Goal: Transaction & Acquisition: Purchase product/service

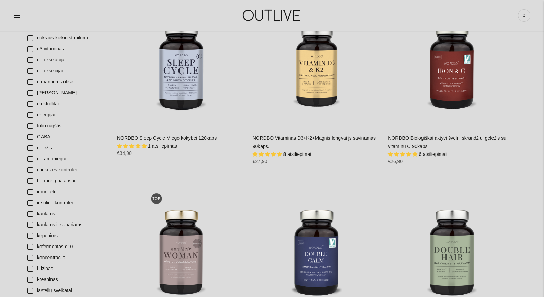
scroll to position [458, 0]
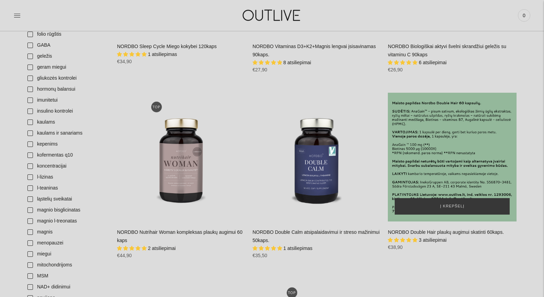
click at [443, 152] on div "NORDBO Double Hair plaukų augimui skatinti 60kaps.\a" at bounding box center [452, 157] width 129 height 129
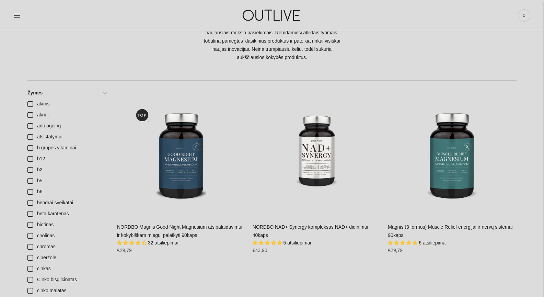
scroll to position [0, 0]
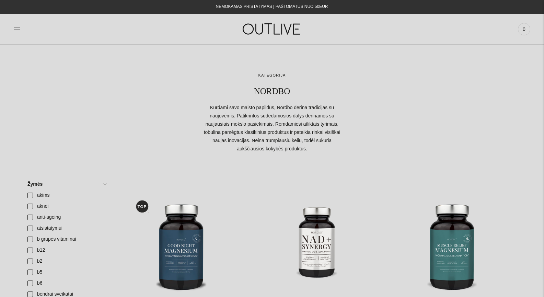
click at [15, 30] on icon at bounding box center [17, 29] width 7 height 7
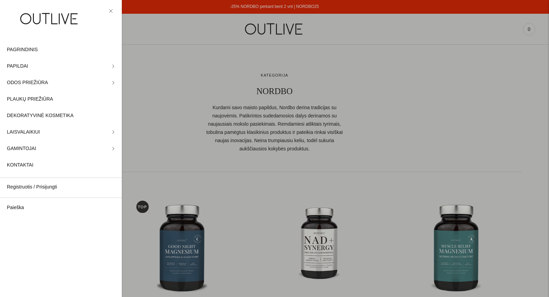
click at [228, 28] on div at bounding box center [274, 148] width 549 height 297
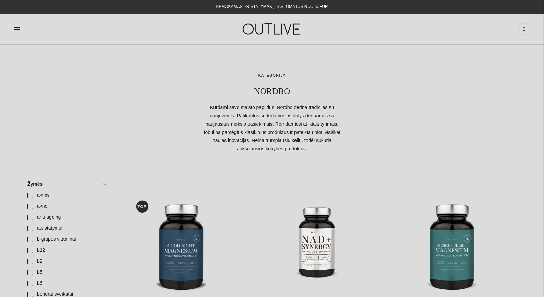
click at [273, 27] on img at bounding box center [272, 29] width 86 height 24
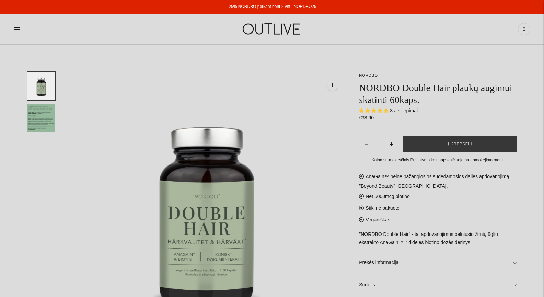
select select "**********"
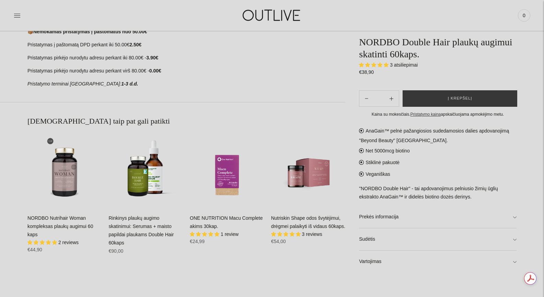
scroll to position [275, 0]
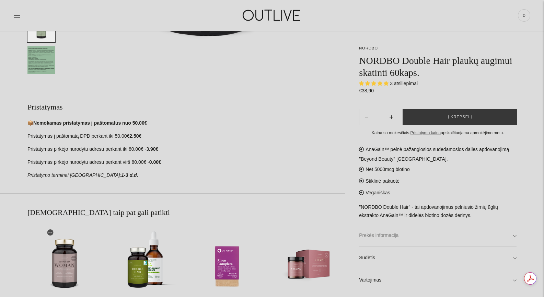
click at [383, 236] on link "Prekės informacija" at bounding box center [438, 235] width 158 height 22
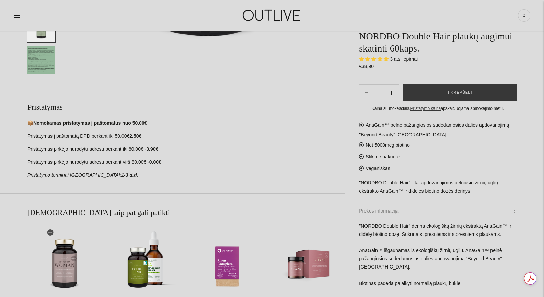
scroll to position [366, 0]
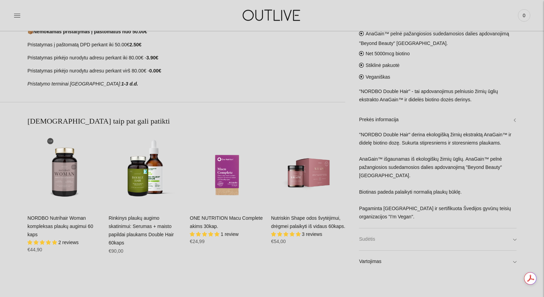
click at [371, 241] on link "Sudėtis" at bounding box center [438, 239] width 158 height 22
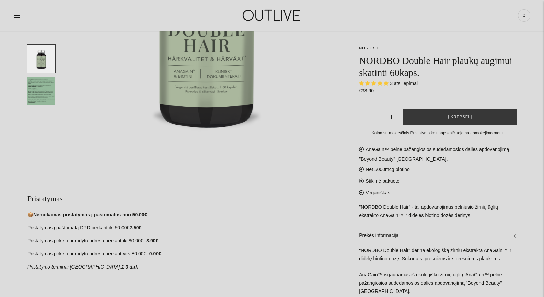
scroll to position [91, 0]
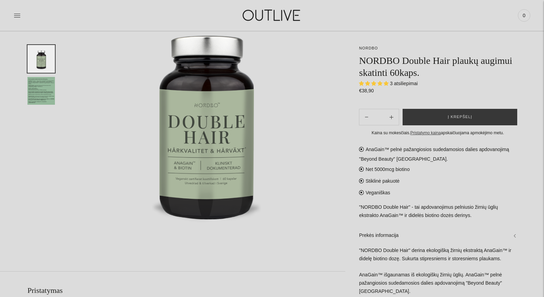
click at [43, 82] on img "Translation missing: en.general.accessibility.image_thumbail" at bounding box center [40, 91] width 27 height 28
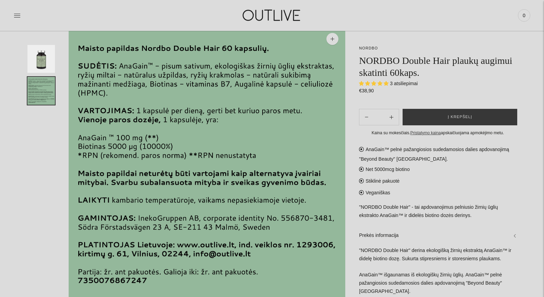
scroll to position [0, 0]
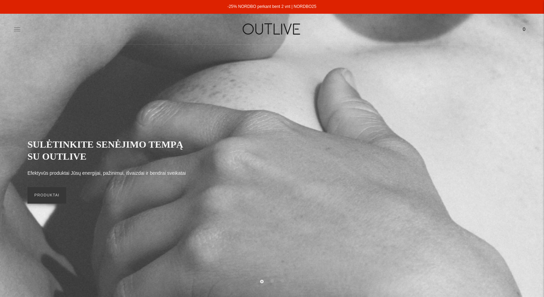
click at [15, 27] on icon at bounding box center [17, 29] width 7 height 7
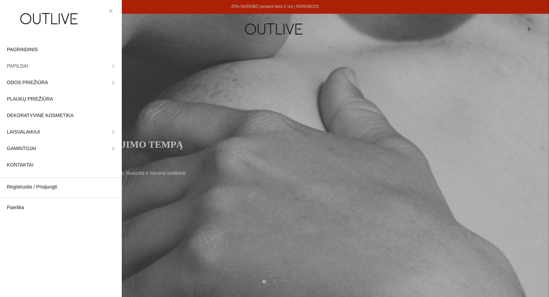
click at [35, 67] on link "PAPILDAI" at bounding box center [61, 66] width 122 height 16
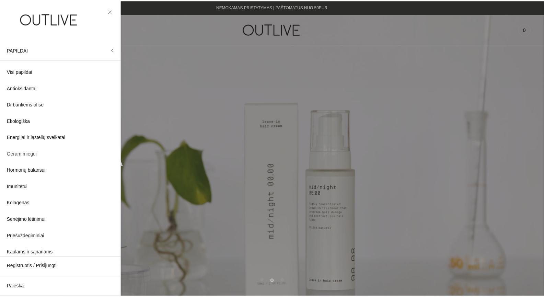
scroll to position [91, 0]
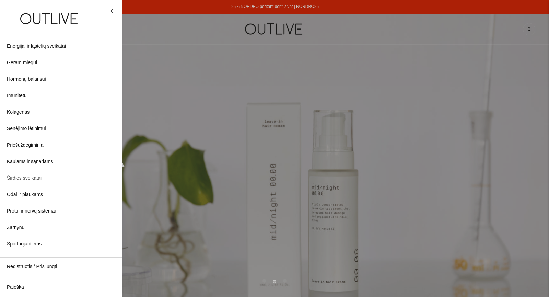
click at [29, 177] on span "Širdies sveikatai" at bounding box center [24, 178] width 35 height 8
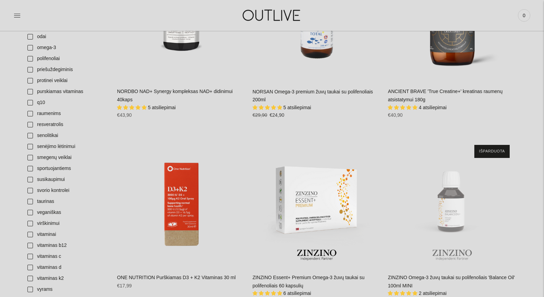
scroll to position [732, 0]
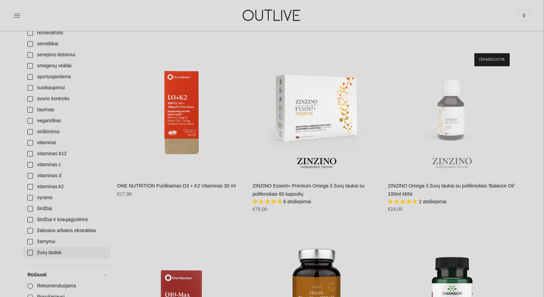
click at [40, 252] on link "žuvų taukai" at bounding box center [66, 252] width 87 height 11
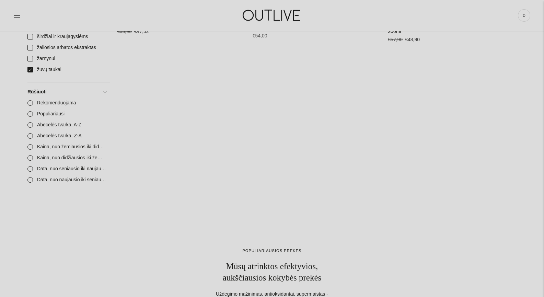
scroll to position [732, 0]
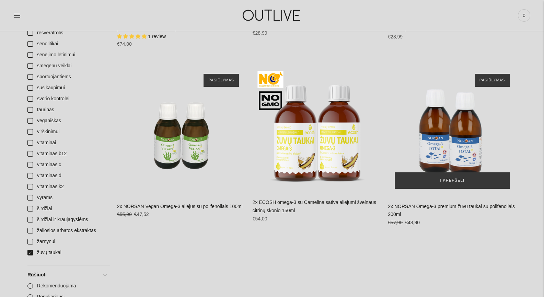
click at [450, 140] on img "2x NORSAN Omega-3 premium žuvų taukai su polifenoliais 200ml\a" at bounding box center [452, 131] width 129 height 129
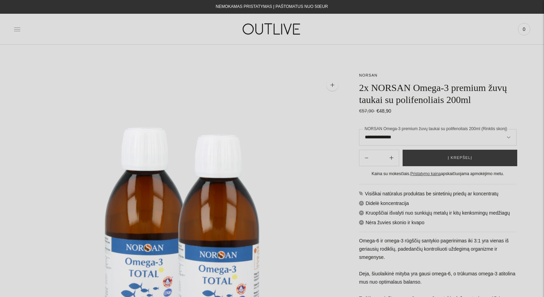
click at [17, 29] on icon at bounding box center [17, 28] width 6 height 3
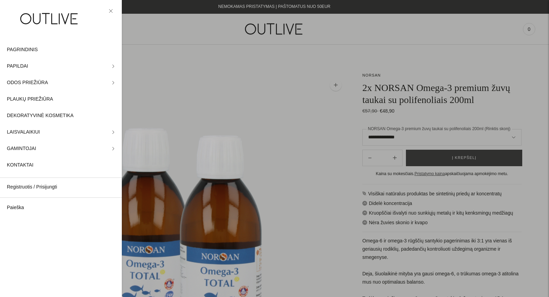
click at [370, 75] on div at bounding box center [274, 148] width 549 height 297
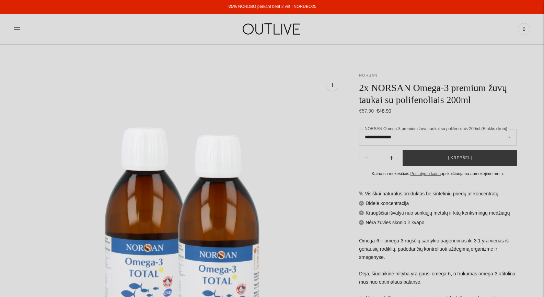
click at [368, 75] on link "NORSAN" at bounding box center [368, 75] width 19 height 4
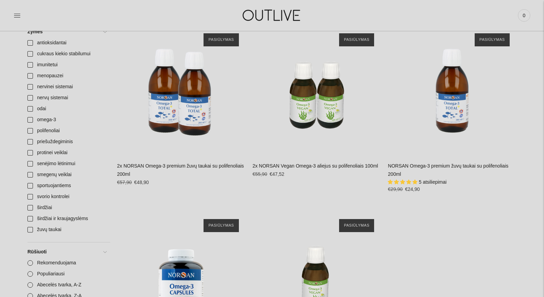
scroll to position [275, 0]
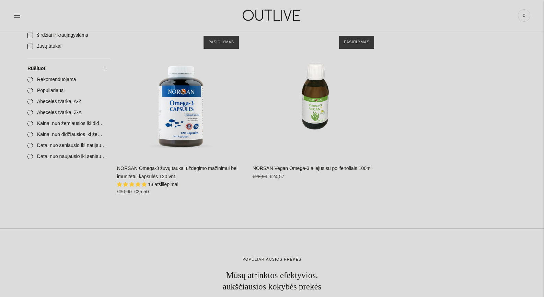
click at [209, 168] on link "NORSAN Omega-3 žuvų taukai uždegimo mažinimui bei imunitetui kapsulės 120 vnt." at bounding box center [177, 172] width 120 height 14
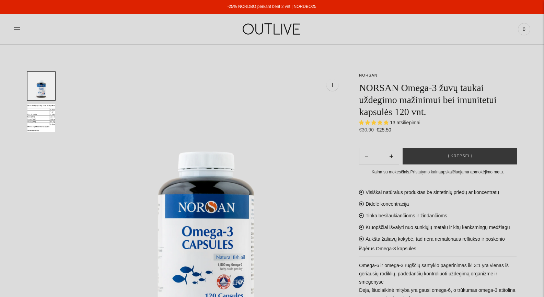
select select "**********"
click at [277, 25] on img at bounding box center [272, 29] width 86 height 24
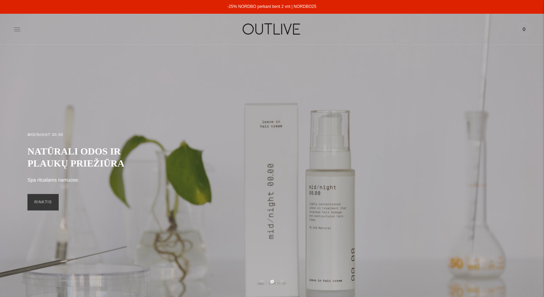
click at [17, 29] on icon at bounding box center [17, 29] width 7 height 7
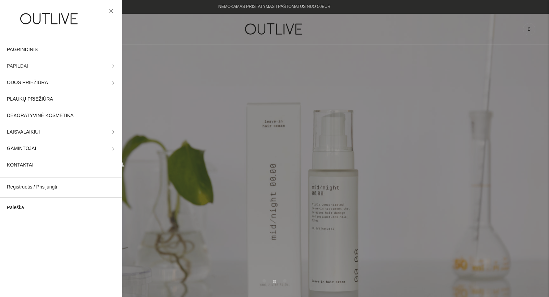
click at [30, 65] on link "PAPILDAI" at bounding box center [61, 66] width 122 height 16
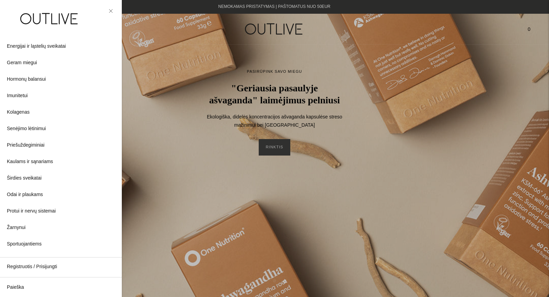
scroll to position [140, 0]
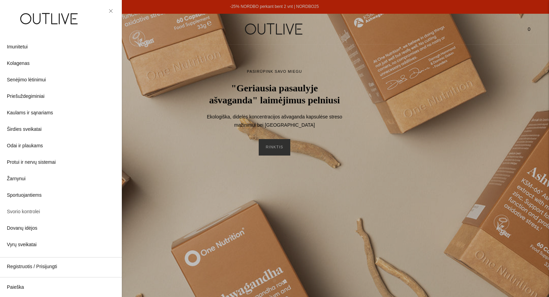
click at [24, 209] on span "Svorio kontrolei" at bounding box center [23, 212] width 33 height 8
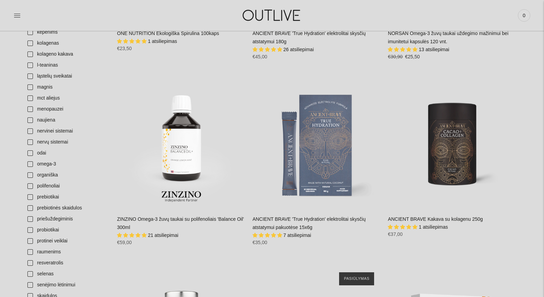
scroll to position [549, 0]
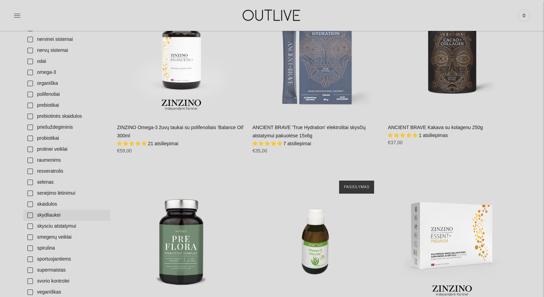
click at [31, 210] on link "skydliaukei" at bounding box center [66, 215] width 87 height 11
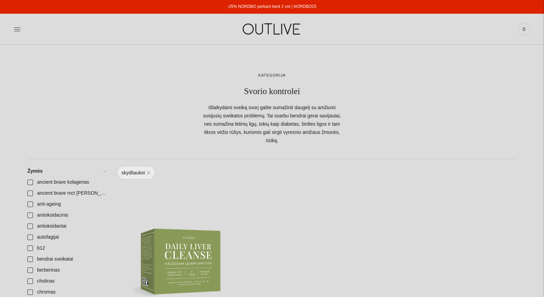
scroll to position [91, 0]
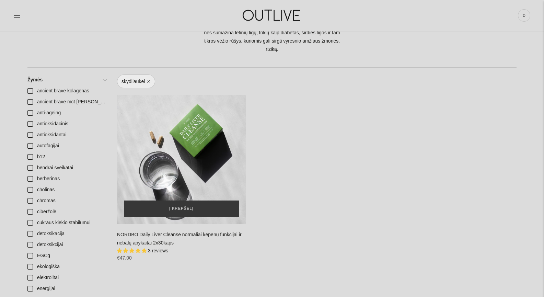
click at [186, 149] on div "NORDBO Daily Liver Cleanse normaliai kepenų funkcijai ir riebalų apykaitai 2x30…" at bounding box center [181, 159] width 129 height 129
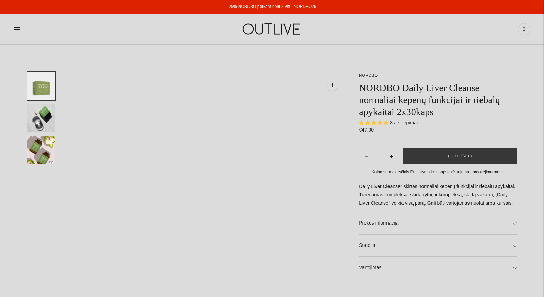
select select "**********"
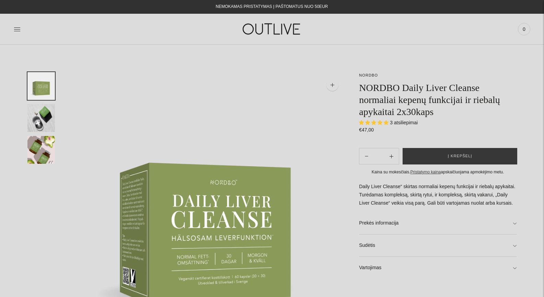
scroll to position [91, 0]
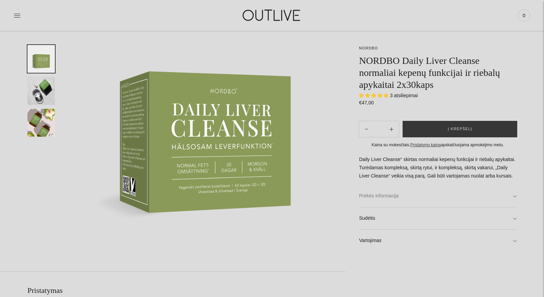
click at [392, 197] on link "Prekės informacija" at bounding box center [438, 196] width 158 height 22
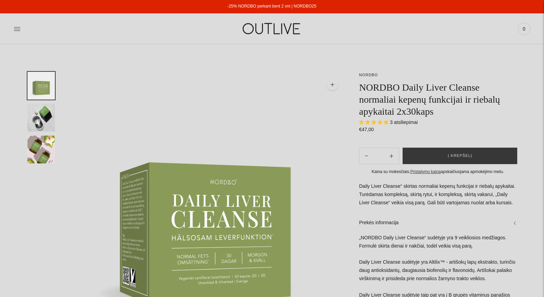
scroll to position [0, 0]
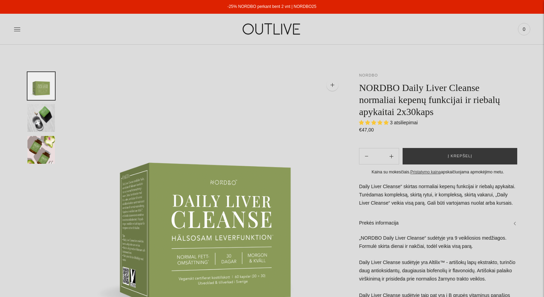
click at [369, 75] on link "NORDBO" at bounding box center [368, 75] width 19 height 4
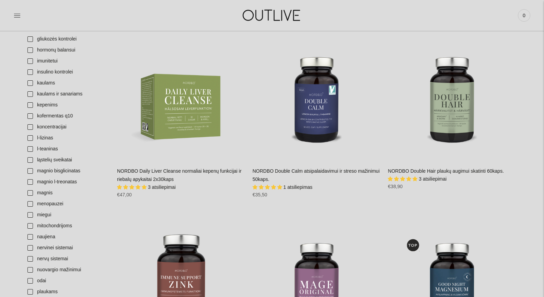
scroll to position [549, 0]
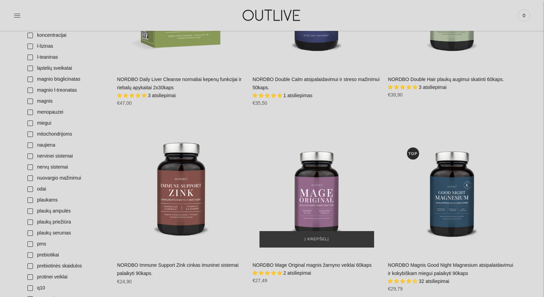
click at [312, 194] on img "NORDBO Mage Original magnis žarnyno veiklai 60kaps\a" at bounding box center [317, 190] width 129 height 129
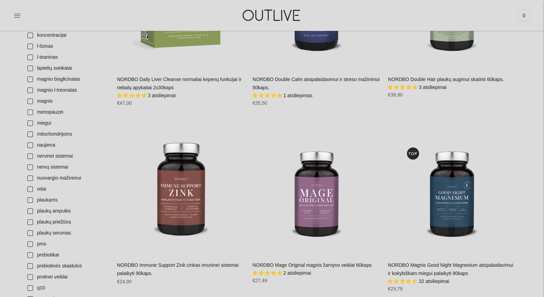
scroll to position [640, 0]
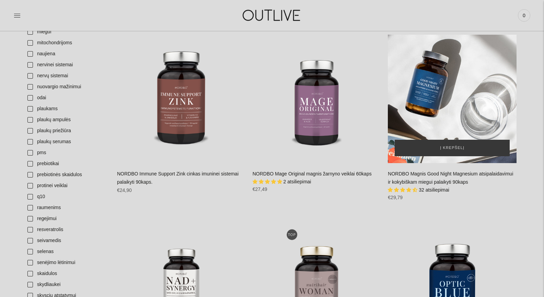
click at [453, 97] on div "NORDBO Magnis Good Night Magnesium atsipalaidavimui ir kokybiškam miegui palaik…" at bounding box center [452, 99] width 129 height 129
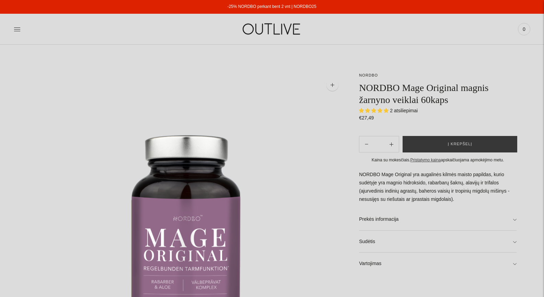
select select "**********"
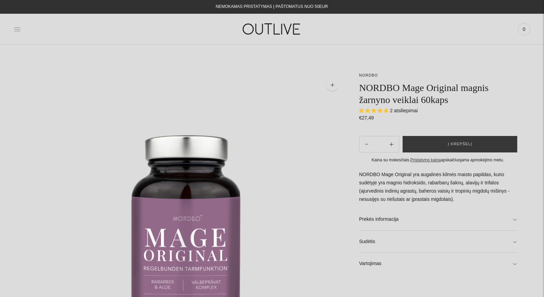
click at [18, 26] on icon at bounding box center [17, 29] width 7 height 7
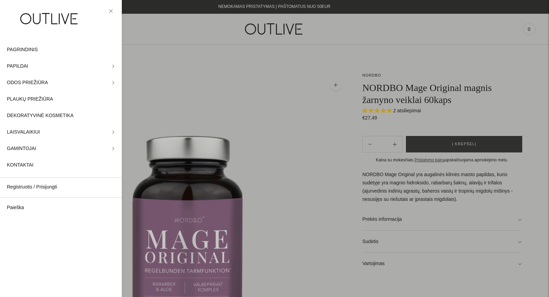
click at [372, 12] on div at bounding box center [274, 148] width 549 height 297
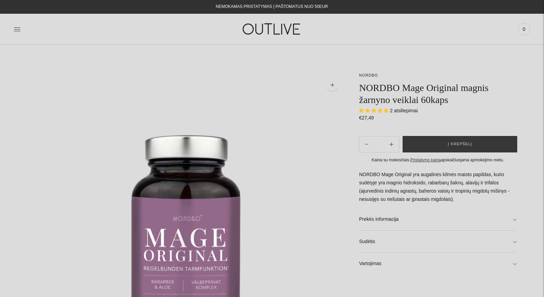
click at [342, 4] on div "NEMOKAMAS PRISTATYMAS Į PAŠTOMATUS NUO 50EUR" at bounding box center [272, 7] width 544 height 14
click at [472, 142] on button "Į krepšelį" at bounding box center [460, 144] width 115 height 16
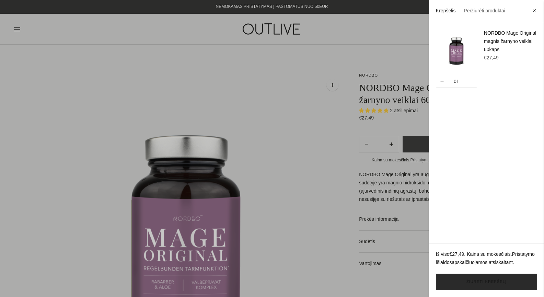
click at [519, 287] on link "Žiūrėti krepšelį" at bounding box center [486, 282] width 101 height 16
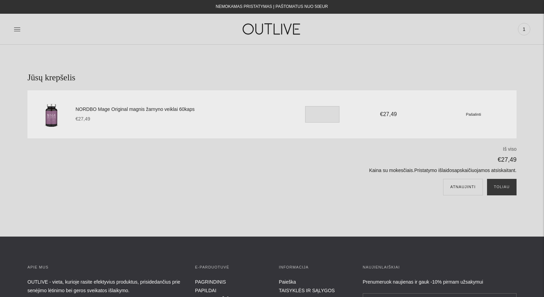
click at [156, 109] on link "NORDBO Mage Original magnis žarnyno veiklai 60kaps" at bounding box center [181, 109] width 210 height 8
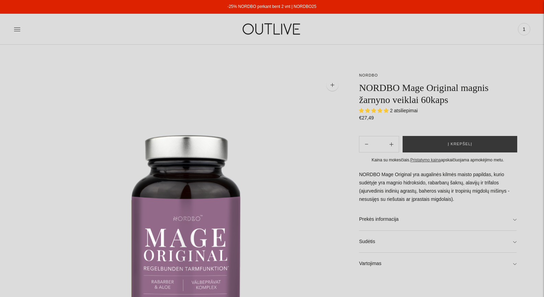
select select "**********"
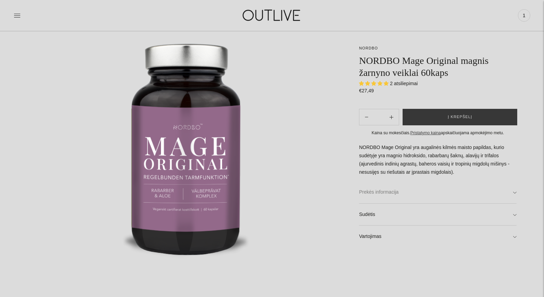
click at [390, 192] on link "Prekės informacija" at bounding box center [438, 192] width 158 height 22
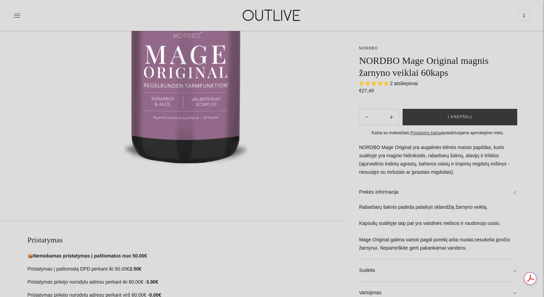
scroll to position [275, 0]
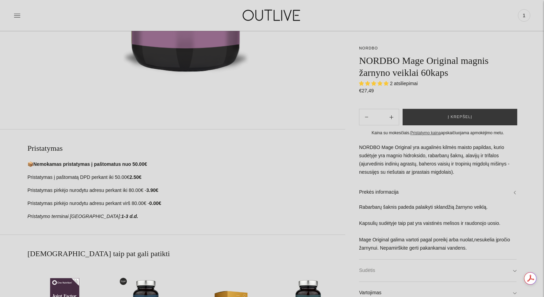
click at [369, 269] on link "Sudėtis" at bounding box center [438, 270] width 158 height 22
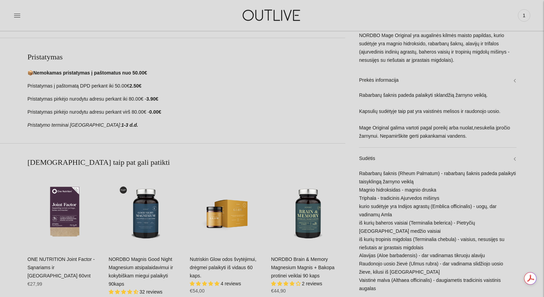
scroll to position [458, 0]
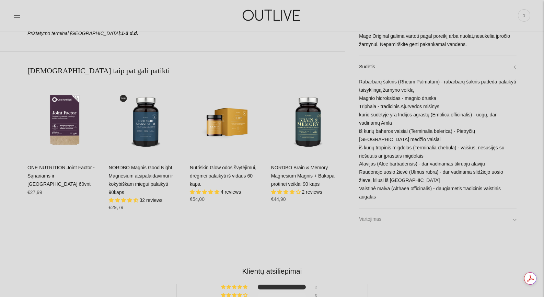
click at [377, 219] on link "Vartojimas" at bounding box center [438, 219] width 158 height 22
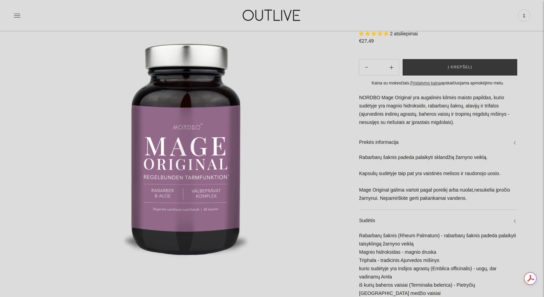
scroll to position [183, 0]
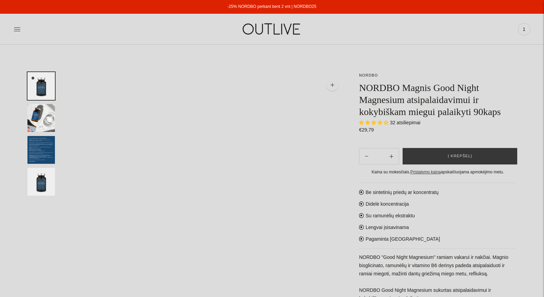
select select "**********"
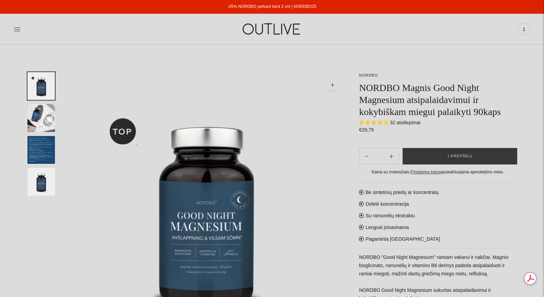
click at [42, 152] on img "Translation missing: en.general.accessibility.image_thumbail" at bounding box center [40, 150] width 27 height 28
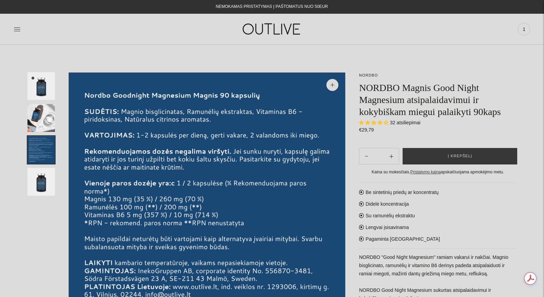
click at [511, 218] on div "Be sintetinių priedų ar koncentratų Didelė koncentracija Su ramunėlių ekstraktu…" at bounding box center [438, 278] width 158 height 191
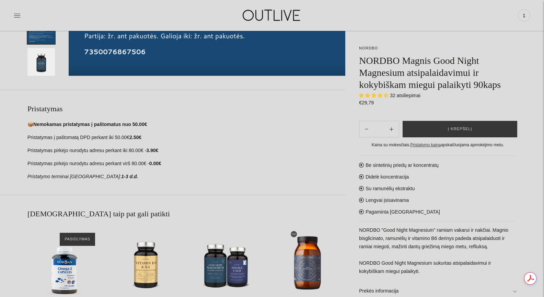
scroll to position [366, 0]
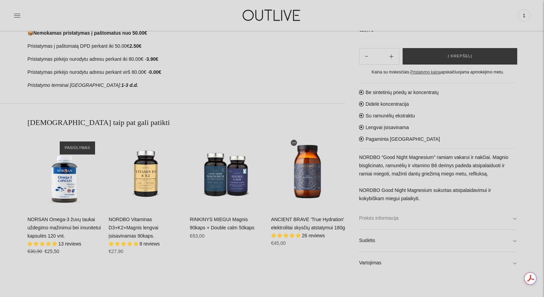
click at [384, 220] on link "Prekės informacija" at bounding box center [438, 218] width 158 height 22
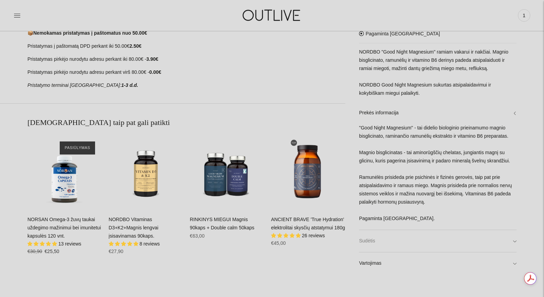
click at [370, 240] on link "Sudėtis" at bounding box center [438, 241] width 158 height 22
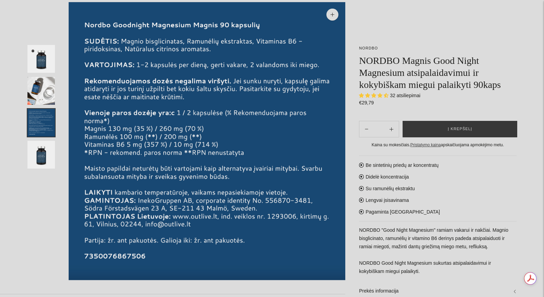
scroll to position [0, 0]
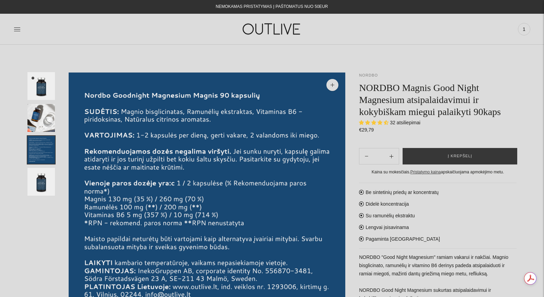
click at [366, 76] on link "NORDBO" at bounding box center [368, 75] width 19 height 4
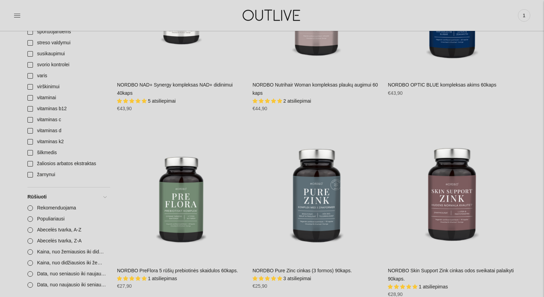
scroll to position [824, 0]
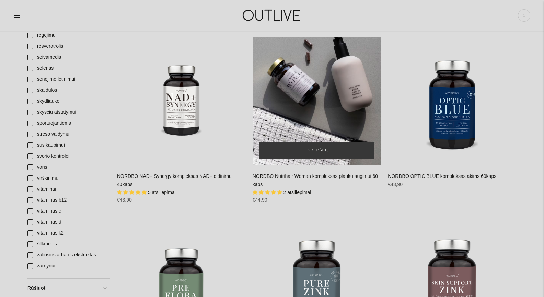
click at [326, 112] on div "NORDBO Nutrihair Woman kompleksas plaukų augimui 60 kaps\a" at bounding box center [317, 101] width 129 height 129
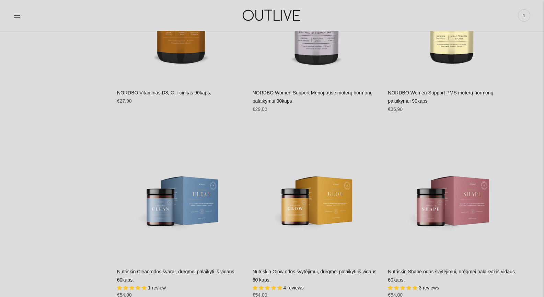
scroll to position [1556, 0]
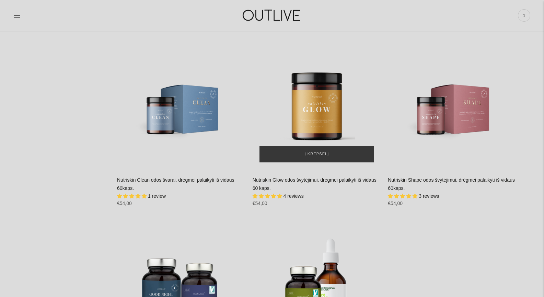
click at [325, 100] on div "Nutriskin Glow odos švytėjimui, drėgmei palaikyti iš vidaus 60 kaps.\a" at bounding box center [317, 105] width 129 height 129
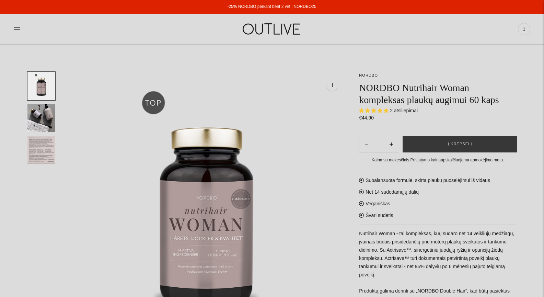
select select "**********"
click at [42, 149] on img "Translation missing: en.general.accessibility.image_thumbail" at bounding box center [40, 150] width 27 height 28
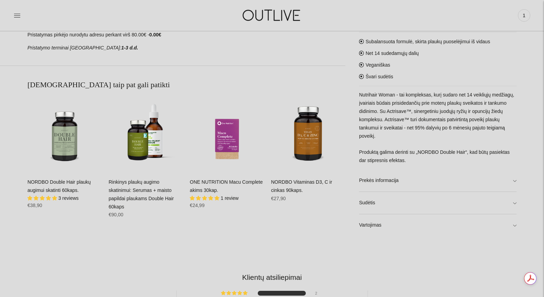
scroll to position [458, 0]
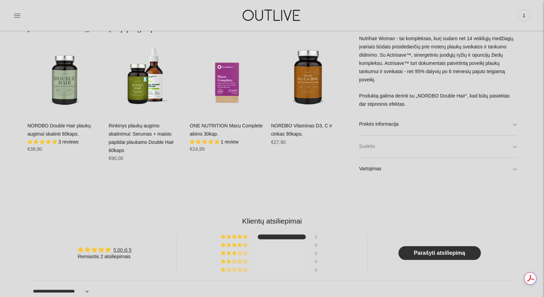
click at [363, 150] on link "Sudėtis" at bounding box center [438, 147] width 158 height 22
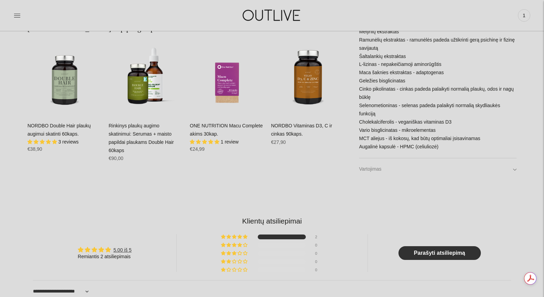
click at [374, 171] on link "Vartojimas" at bounding box center [438, 169] width 158 height 22
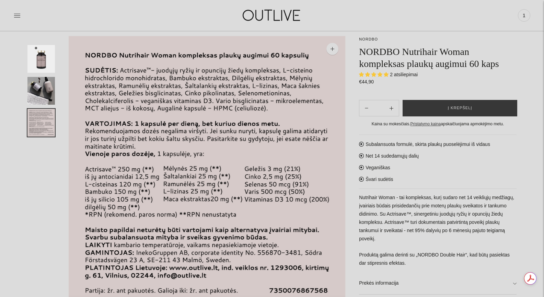
scroll to position [0, 0]
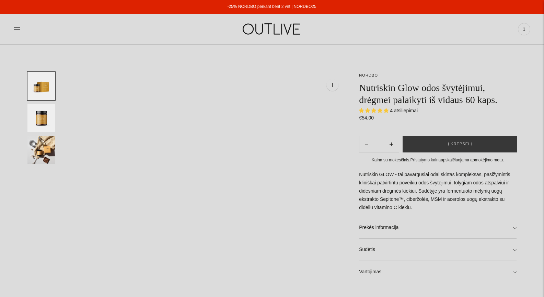
select select "**********"
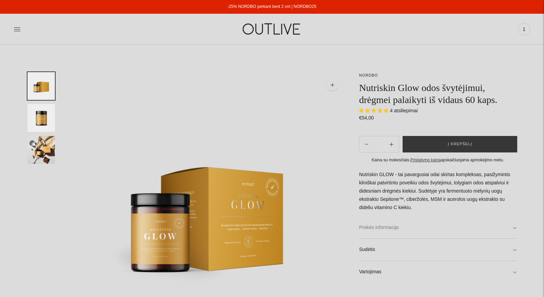
click at [388, 229] on link "Prekės informacija" at bounding box center [438, 228] width 158 height 22
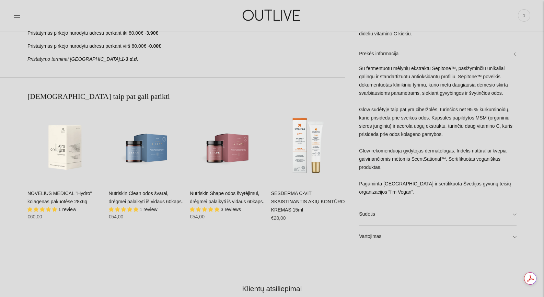
scroll to position [458, 0]
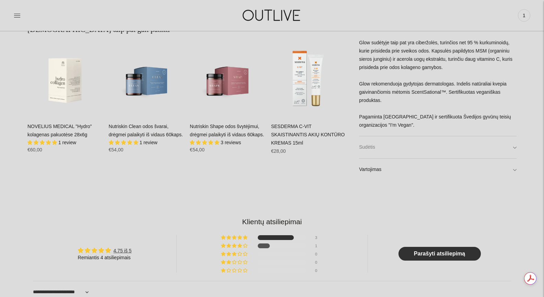
click at [388, 146] on link "Sudėtis" at bounding box center [438, 148] width 158 height 22
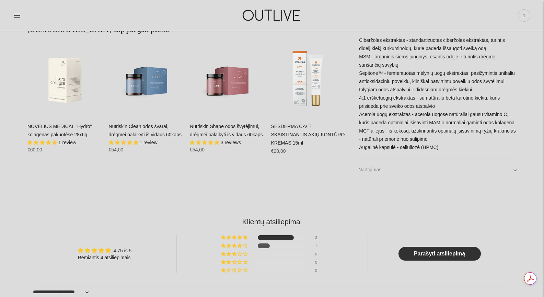
click at [392, 173] on link "Vartojimas" at bounding box center [438, 170] width 158 height 22
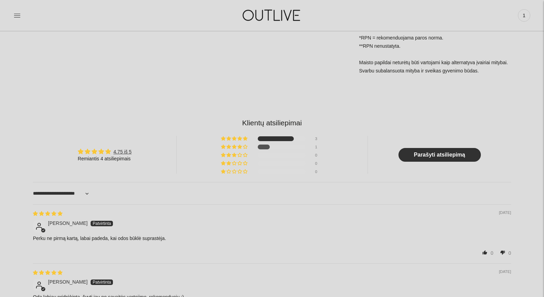
scroll to position [732, 0]
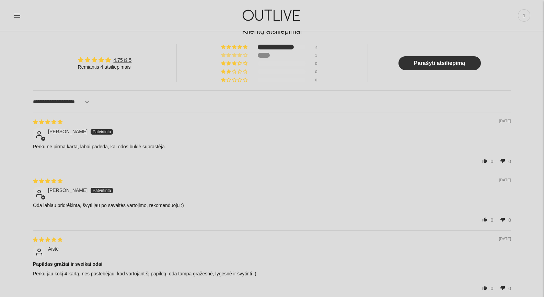
click at [264, 55] on div at bounding box center [264, 55] width 12 height 5
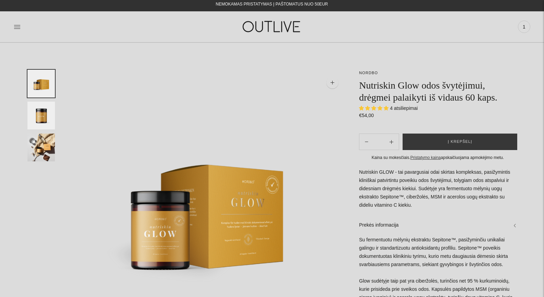
scroll to position [0, 0]
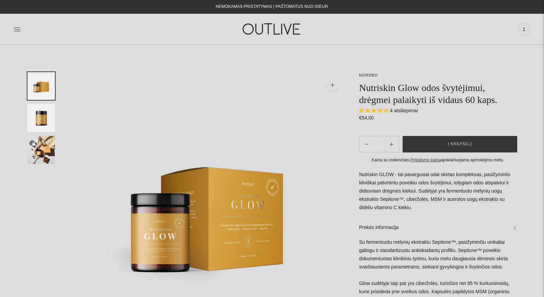
click at [21, 33] on div at bounding box center [100, 29] width 172 height 24
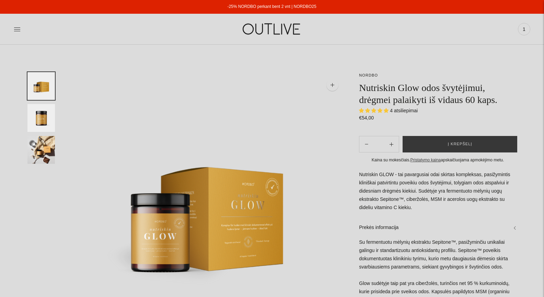
drag, startPoint x: 317, startPoint y: 7, endPoint x: 293, endPoint y: 7, distance: 24.4
click at [293, 7] on div "-25% NORDBO perkant bent 2 vnt | NORDBO25" at bounding box center [272, 7] width 544 height 14
copy link "NORDBO25"
drag, startPoint x: 369, startPoint y: 76, endPoint x: 361, endPoint y: 72, distance: 9.1
click at [369, 76] on link "NORDBO" at bounding box center [368, 75] width 19 height 4
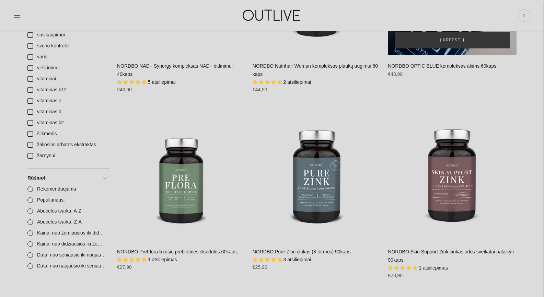
scroll to position [824, 0]
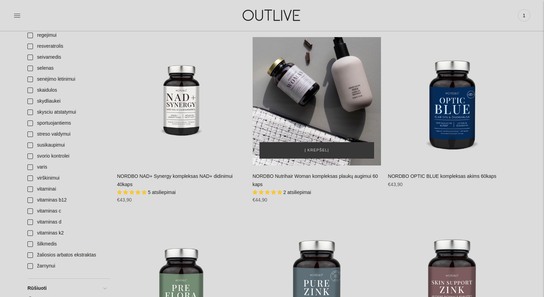
click at [318, 102] on div "NORDBO Nutrihair Woman kompleksas plaukų augimui 60 kaps\a" at bounding box center [317, 101] width 129 height 129
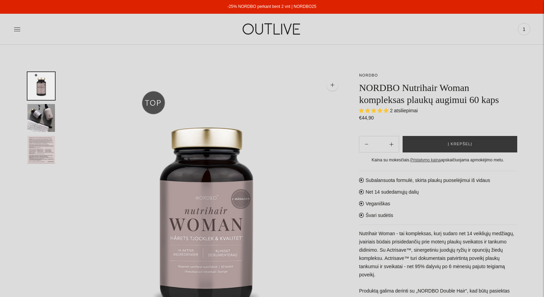
select select "**********"
click at [50, 151] on img "Translation missing: en.general.accessibility.image_thumbail" at bounding box center [40, 150] width 27 height 28
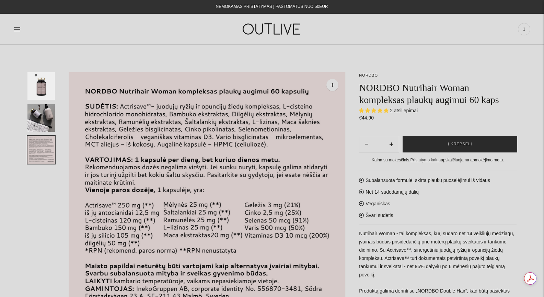
click at [476, 140] on button "Į krepšelį" at bounding box center [460, 144] width 115 height 16
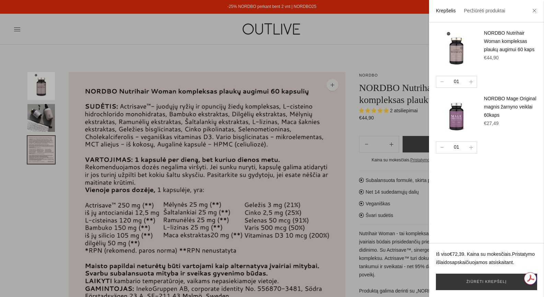
click at [440, 147] on button "button" at bounding box center [441, 147] width 11 height 11
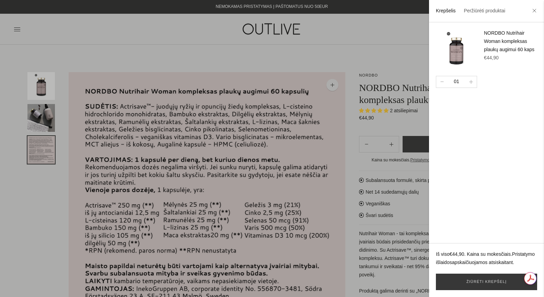
click at [396, 55] on div at bounding box center [272, 148] width 544 height 297
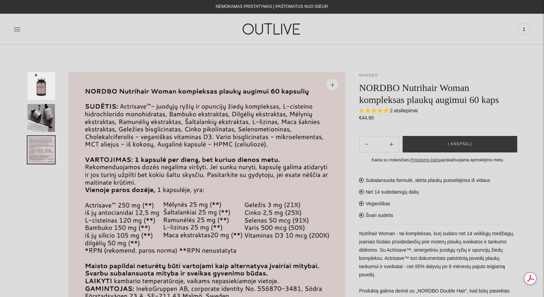
click at [369, 74] on link "NORDBO" at bounding box center [368, 75] width 19 height 4
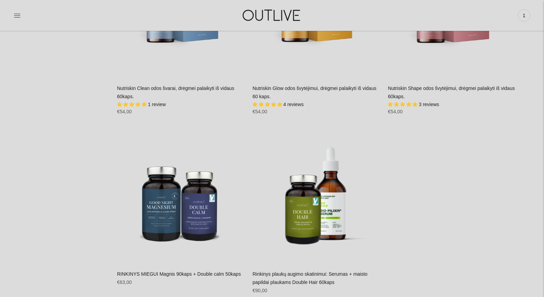
scroll to position [1739, 0]
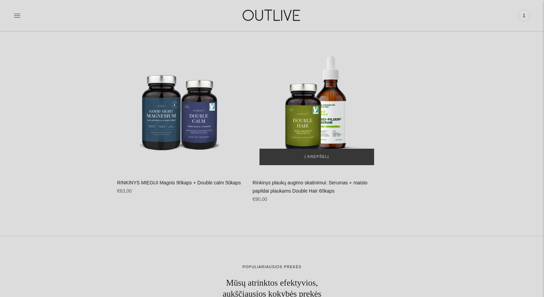
click at [316, 125] on img "Rinkinys plaukų augimo skatinimui: Serumas + maisto papildai plaukams Double Ha…" at bounding box center [317, 107] width 129 height 129
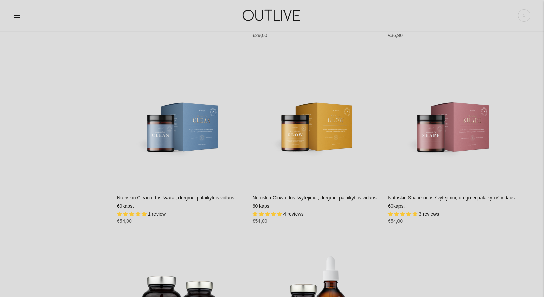
scroll to position [1556, 0]
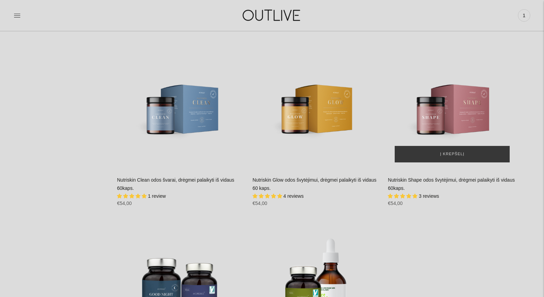
click at [467, 109] on img "Nutriskin Shape odos švytėjimui, drėgmei palaikyti iš vidaus 60kaps.\a" at bounding box center [452, 105] width 129 height 129
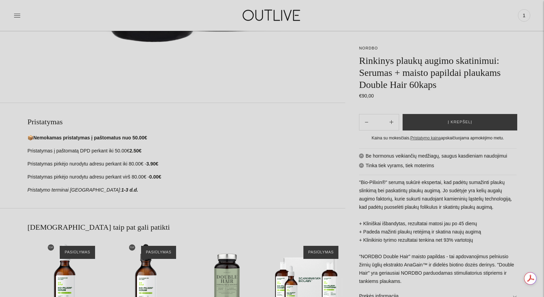
scroll to position [366, 0]
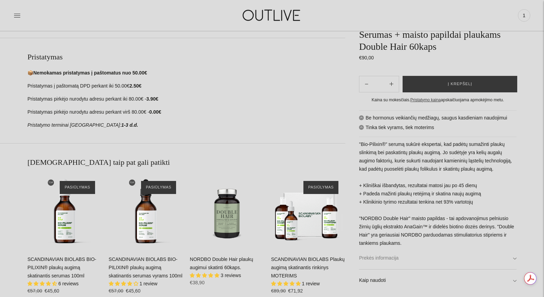
click at [385, 257] on link "Prekės informacija" at bounding box center [438, 258] width 158 height 22
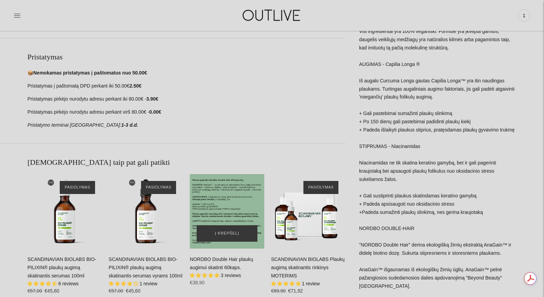
click at [227, 209] on div "NORDBO Double Hair plaukų augimui skatinti 60kaps.\a" at bounding box center [227, 211] width 74 height 74
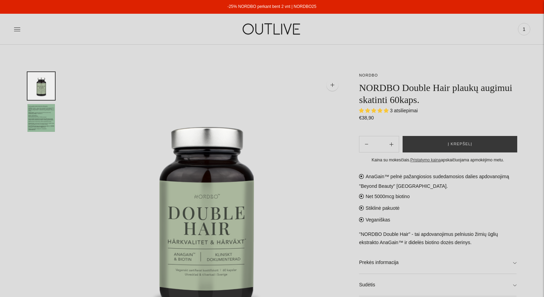
select select "**********"
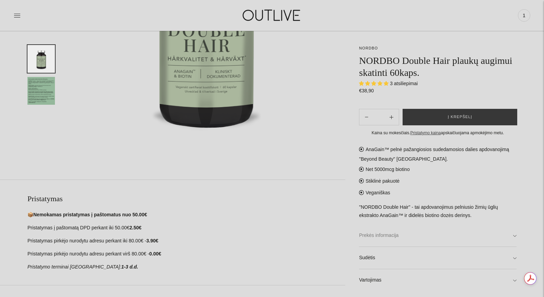
click at [383, 236] on link "Prekės informacija" at bounding box center [438, 235] width 158 height 22
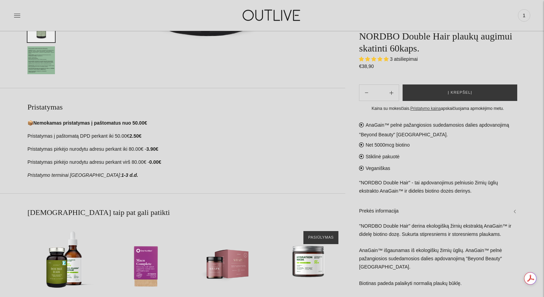
scroll to position [458, 0]
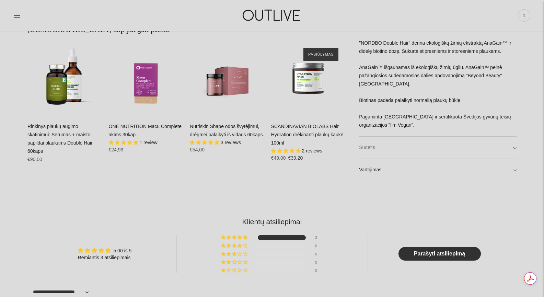
click at [370, 148] on link "Sudėtis" at bounding box center [438, 148] width 158 height 22
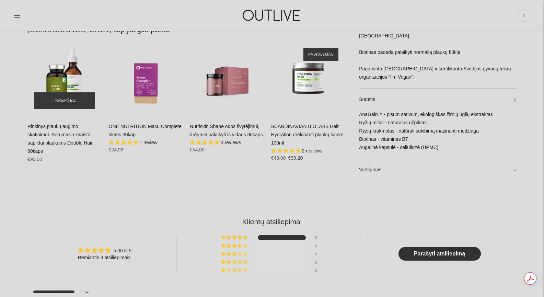
click at [65, 83] on img "Rinkinys plaukų augimo skatinimui: Serumas + maisto papildai plaukams Double Ha…" at bounding box center [64, 78] width 74 height 74
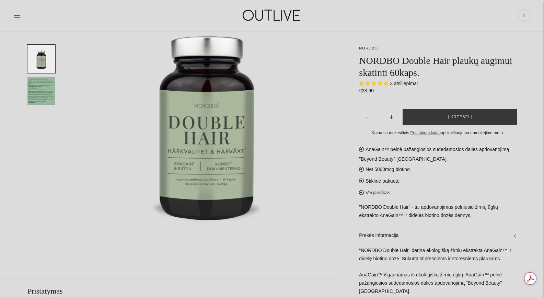
scroll to position [88, 0]
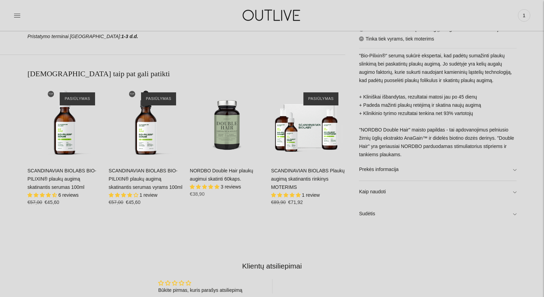
scroll to position [458, 0]
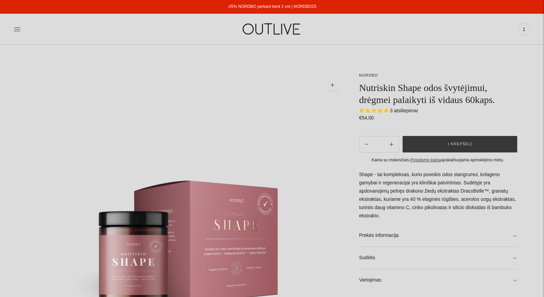
select select "**********"
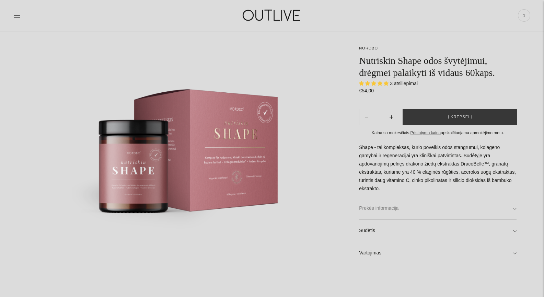
click at [384, 209] on link "Prekės informacija" at bounding box center [438, 208] width 158 height 22
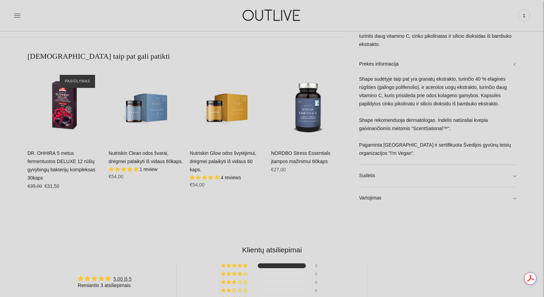
scroll to position [549, 0]
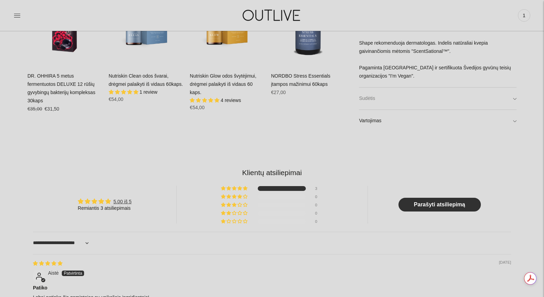
click at [369, 100] on link "Sudėtis" at bounding box center [438, 99] width 158 height 22
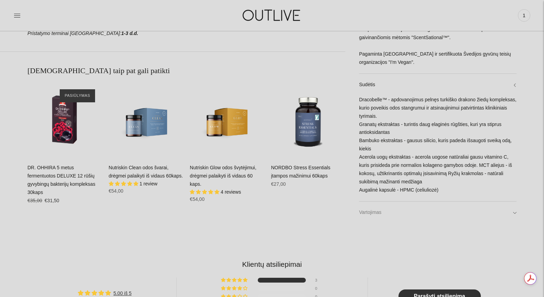
scroll to position [0, 0]
click at [372, 212] on link "Vartojimas" at bounding box center [438, 212] width 158 height 22
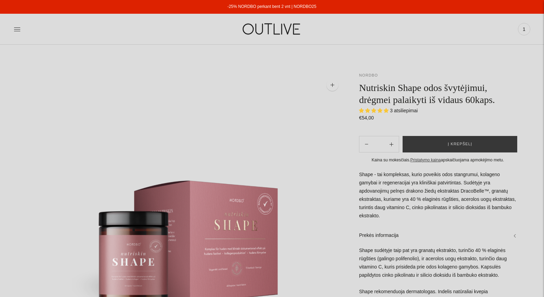
click at [372, 74] on link "NORDBO" at bounding box center [368, 75] width 19 height 4
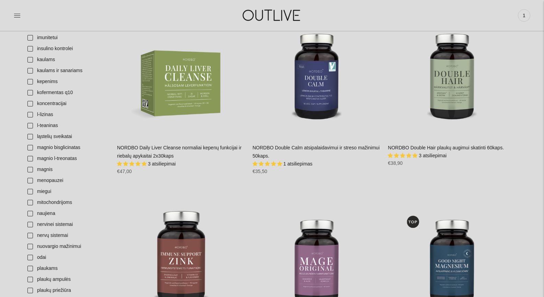
scroll to position [458, 0]
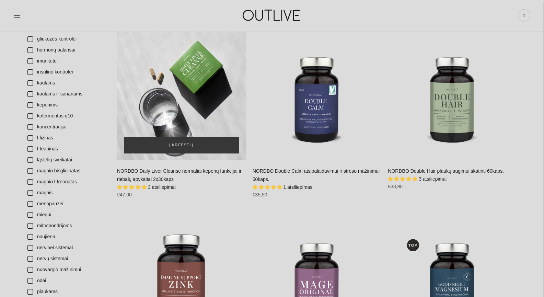
click at [184, 109] on div "NORDBO Daily Liver Cleanse normaliai kepenų funkcijai ir riebalų apykaitai 2x30…" at bounding box center [181, 96] width 129 height 129
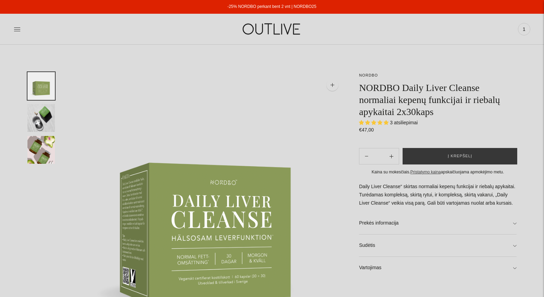
select select "**********"
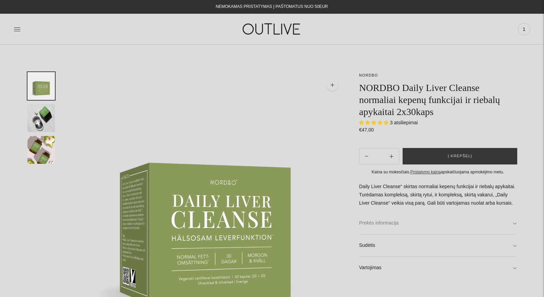
click at [381, 222] on link "Prekės informacija" at bounding box center [438, 223] width 158 height 22
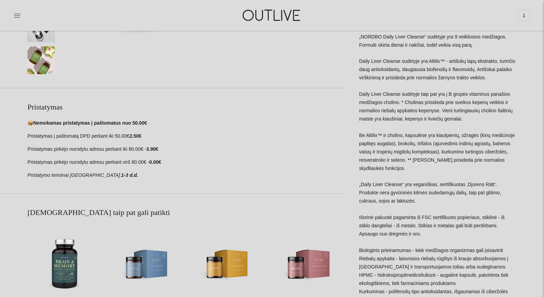
scroll to position [366, 0]
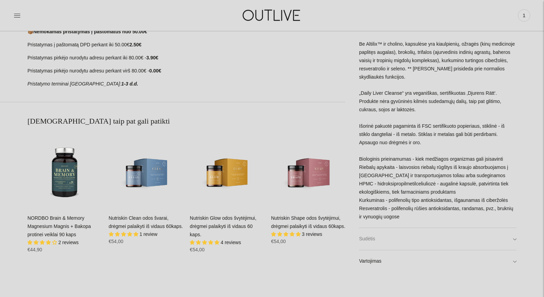
click at [426, 239] on link "Sudėtis" at bounding box center [438, 239] width 158 height 22
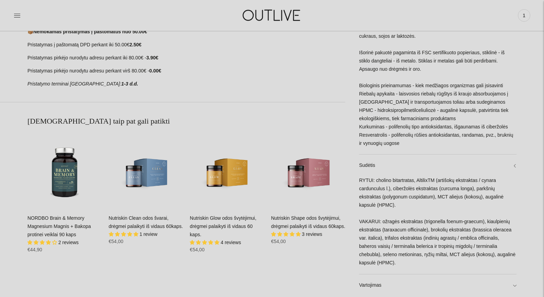
scroll to position [458, 0]
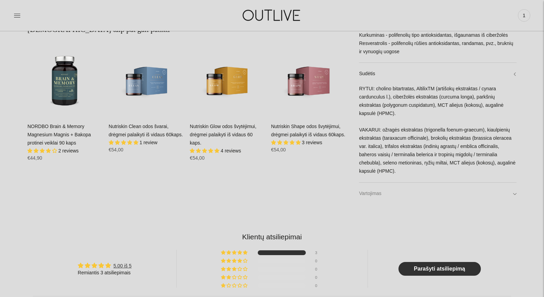
click at [373, 186] on link "Vartojimas" at bounding box center [438, 194] width 158 height 22
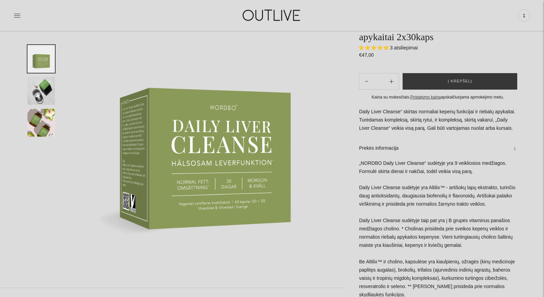
scroll to position [0, 0]
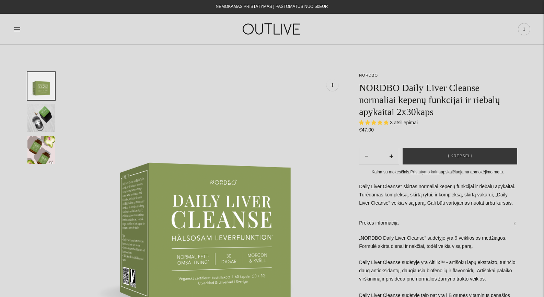
click at [524, 29] on span "1" at bounding box center [524, 29] width 10 height 10
